Goal: Find specific page/section: Find specific page/section

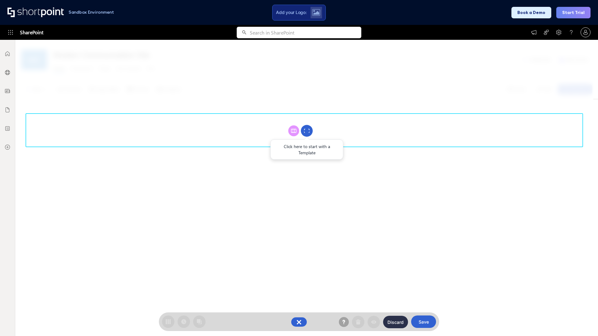
click at [307, 131] on circle at bounding box center [307, 131] width 12 height 12
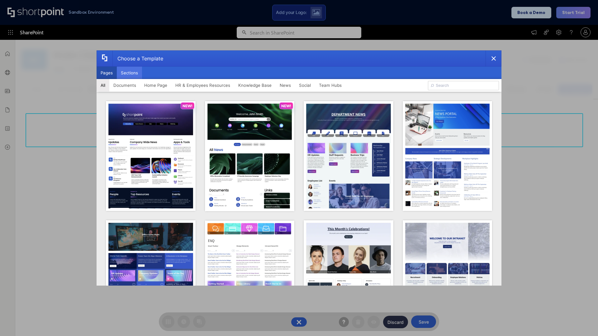
click at [129, 73] on button "Sections" at bounding box center [129, 73] width 25 height 12
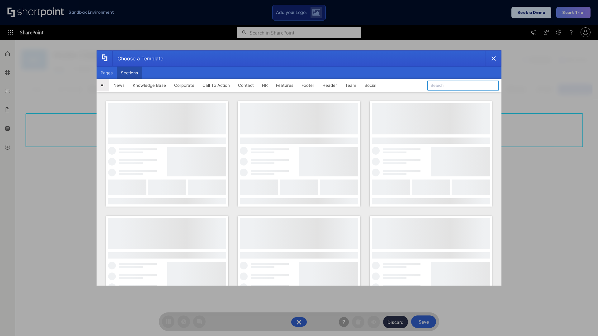
type input "Service Block 1"
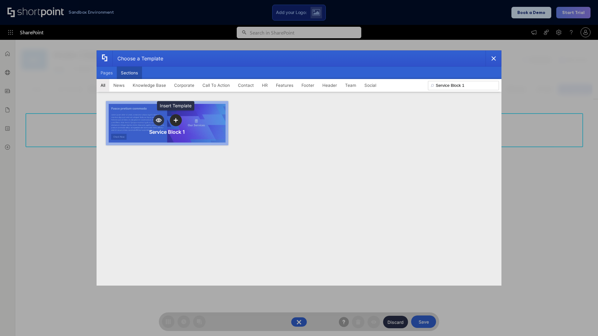
click at [176, 120] on icon "template selector" at bounding box center [175, 120] width 4 height 4
